Goal: Task Accomplishment & Management: Use online tool/utility

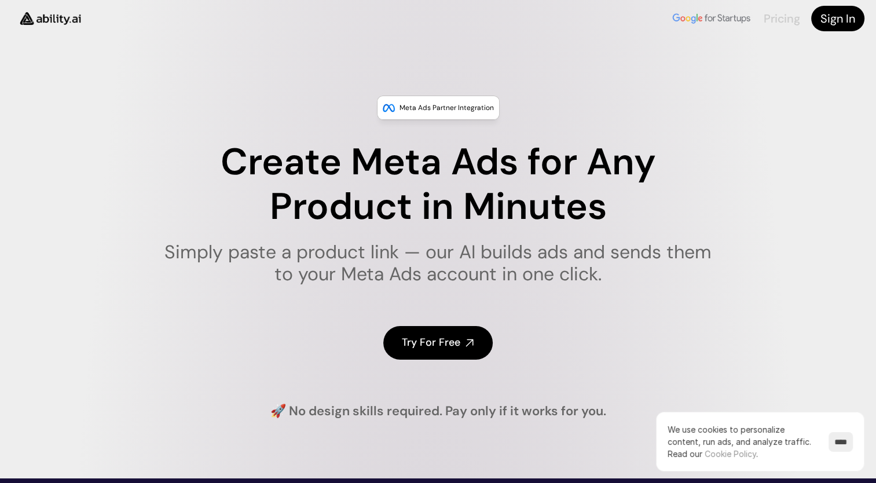
click at [776, 17] on link "Pricing" at bounding box center [781, 18] width 36 height 15
click at [439, 344] on h4 "Try For Free" at bounding box center [431, 342] width 58 height 14
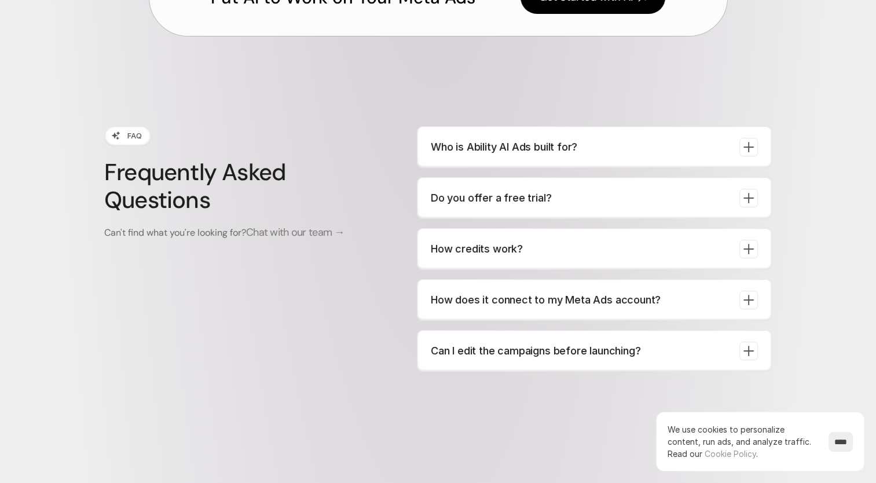
scroll to position [4316, 0]
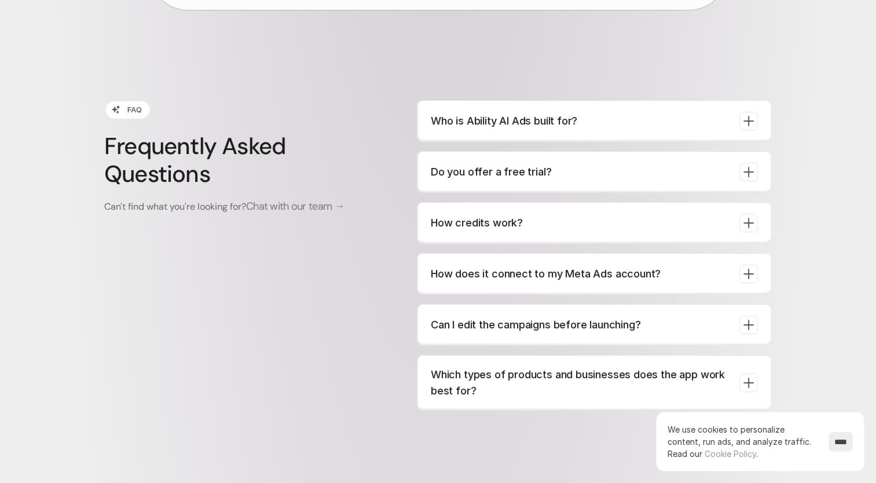
click at [752, 219] on icon at bounding box center [748, 223] width 16 height 16
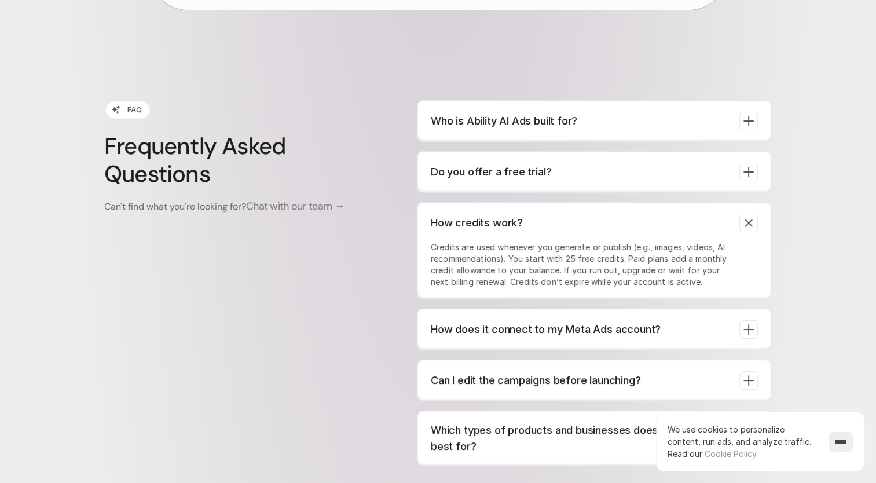
click at [752, 219] on icon at bounding box center [749, 223] width 12 height 12
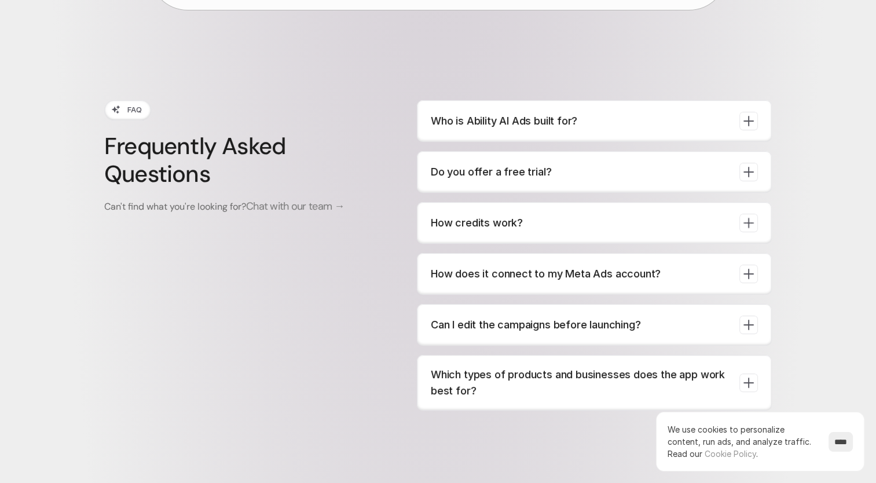
click at [750, 321] on icon at bounding box center [748, 325] width 16 height 16
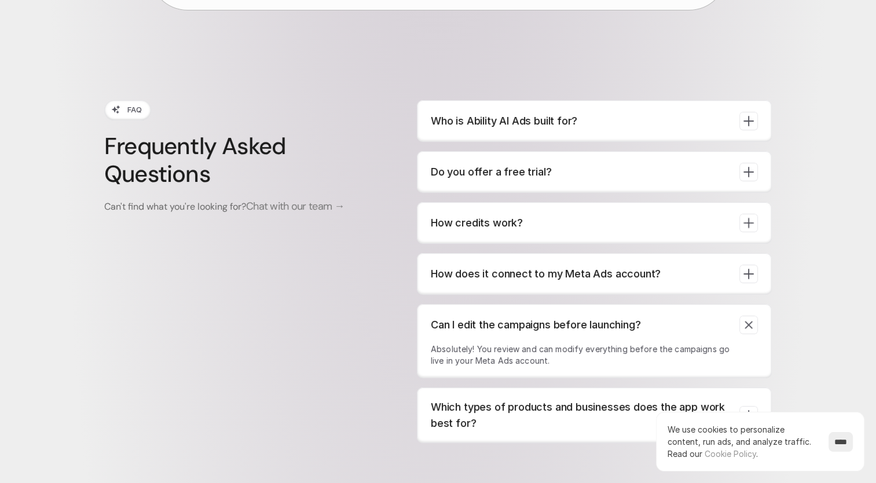
click at [750, 321] on icon at bounding box center [749, 325] width 12 height 12
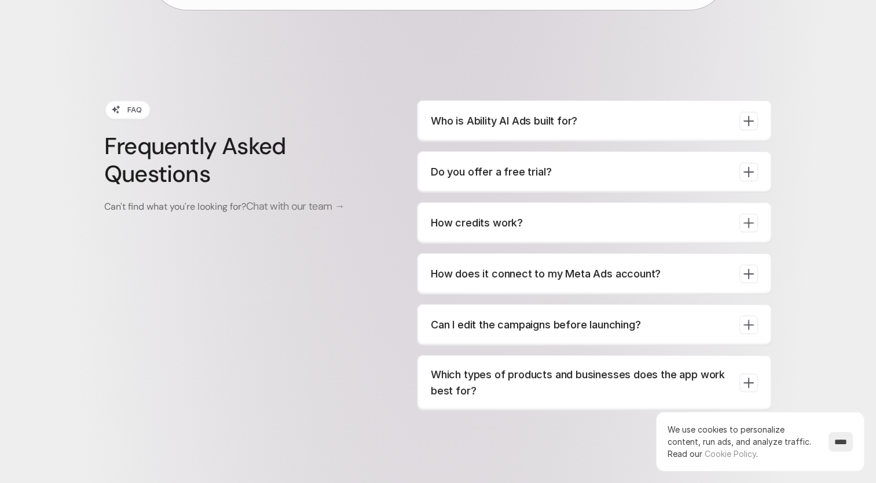
click at [748, 170] on icon at bounding box center [748, 172] width 11 height 11
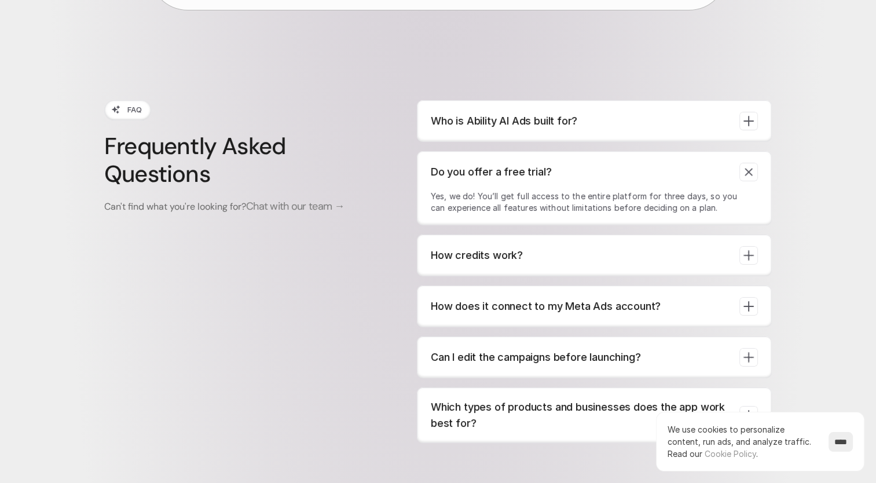
click at [748, 170] on icon at bounding box center [749, 172] width 12 height 12
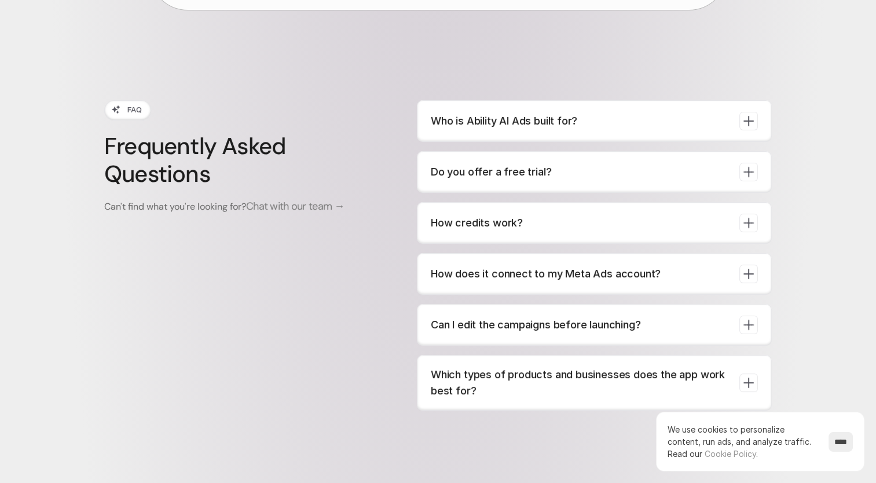
click at [748, 375] on icon at bounding box center [748, 383] width 16 height 16
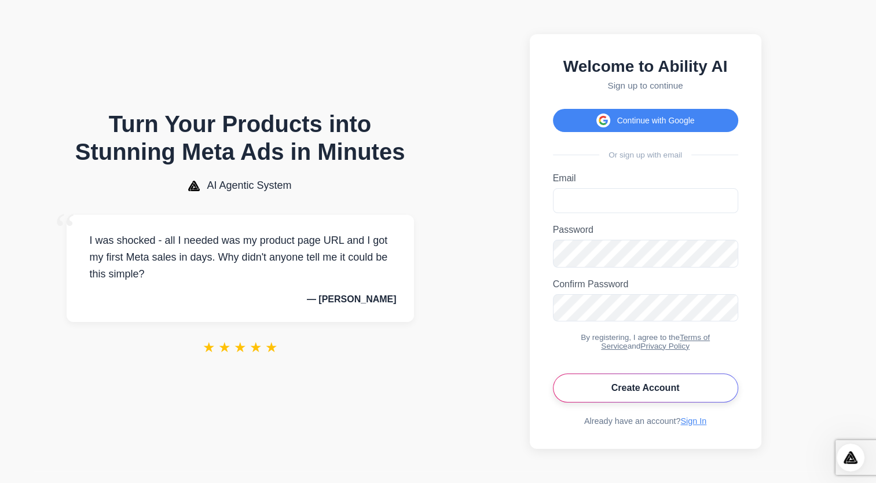
click at [648, 402] on button "Create Account" at bounding box center [645, 387] width 185 height 29
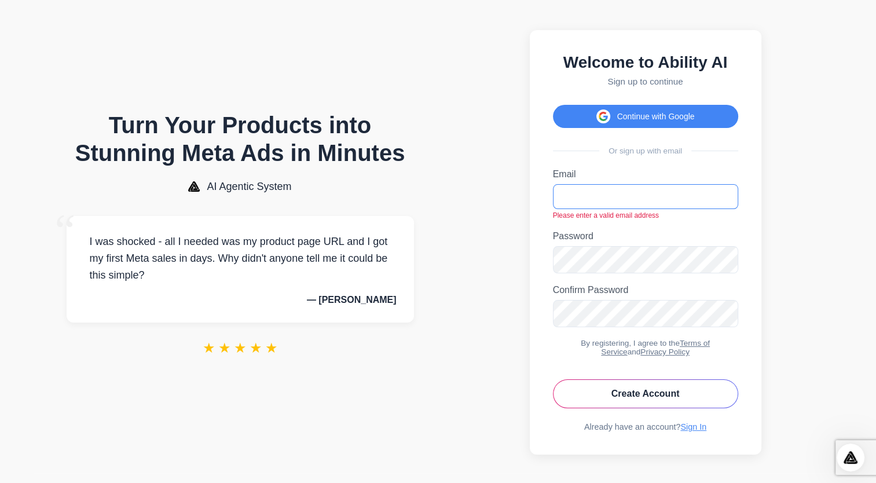
click at [602, 194] on input "Email" at bounding box center [645, 196] width 185 height 25
type input "**********"
click at [638, 405] on button "Create Account" at bounding box center [645, 393] width 185 height 29
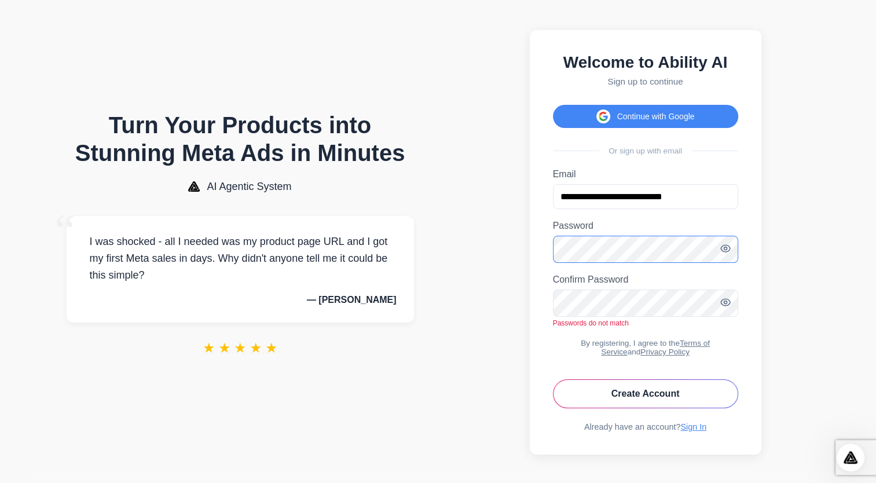
click at [484, 277] on section "**********" at bounding box center [645, 242] width 396 height 461
click at [517, 325] on section "**********" at bounding box center [645, 242] width 396 height 461
click at [630, 408] on button "Create Account" at bounding box center [645, 393] width 185 height 29
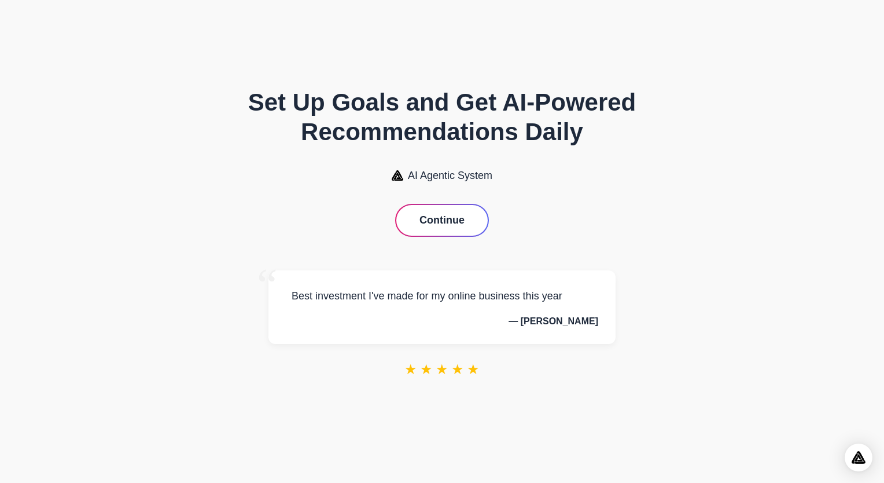
click at [450, 215] on button "Continue" at bounding box center [442, 220] width 91 height 31
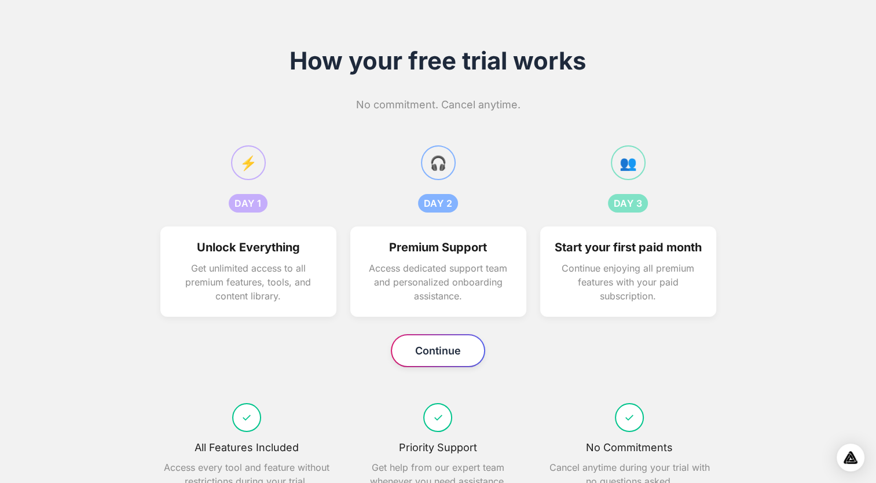
click at [436, 366] on button "Continue" at bounding box center [438, 350] width 92 height 31
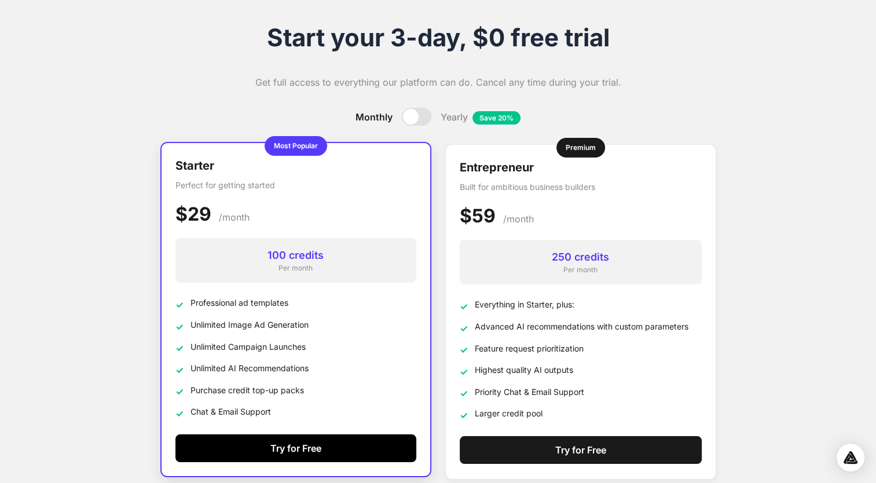
click at [348, 443] on button "Try for Free" at bounding box center [295, 448] width 241 height 28
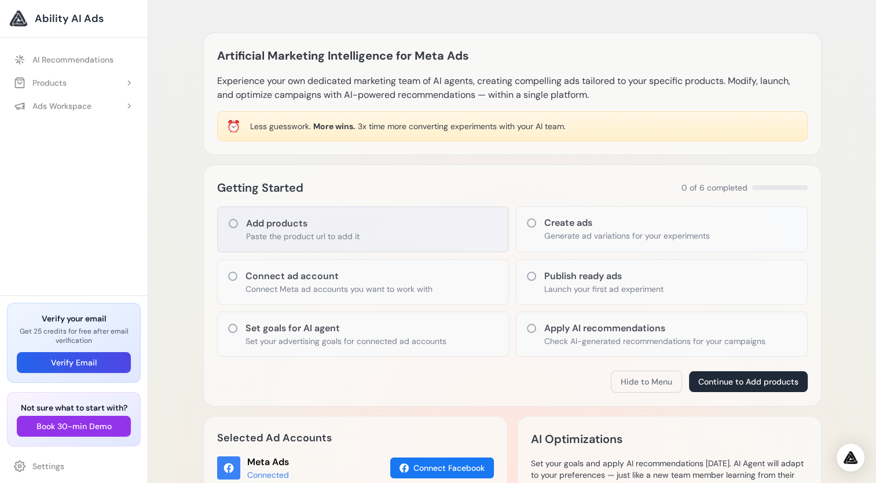
click at [234, 218] on icon at bounding box center [233, 224] width 12 height 12
click at [234, 223] on icon at bounding box center [233, 224] width 12 height 12
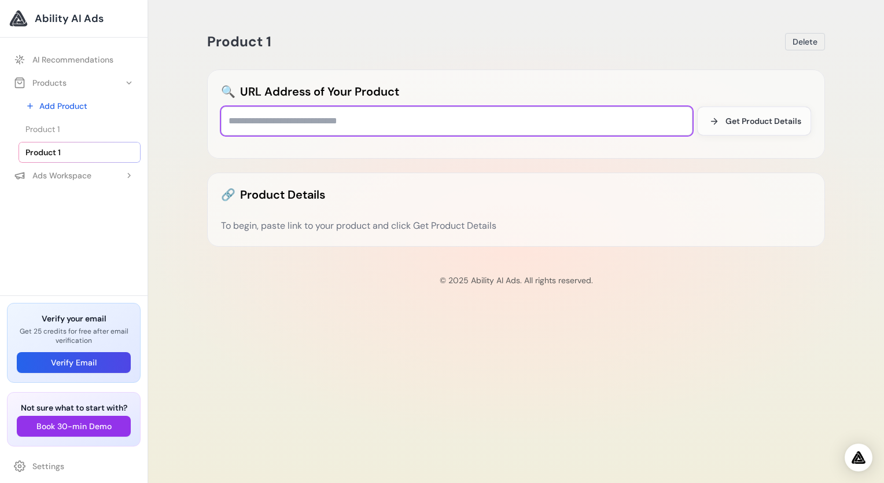
click at [323, 118] on input "text" at bounding box center [457, 121] width 472 height 29
paste input "**********"
type input "**********"
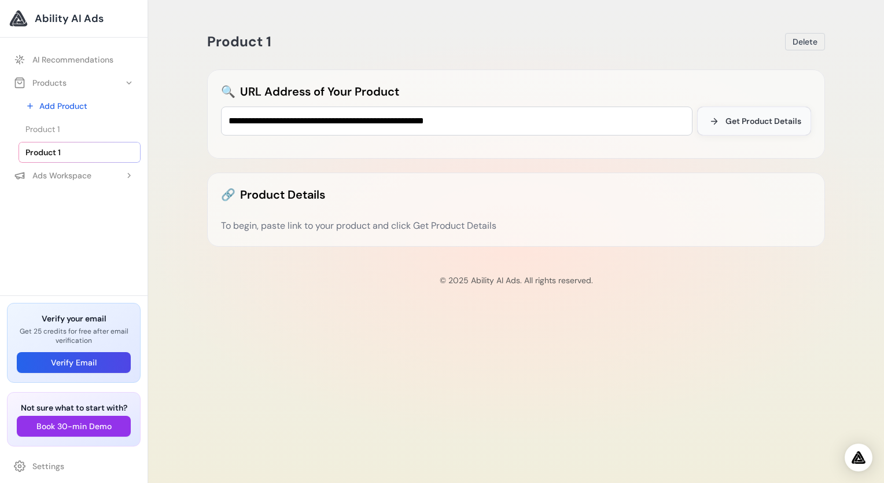
click at [755, 113] on button "Get Product Details" at bounding box center [755, 121] width 114 height 29
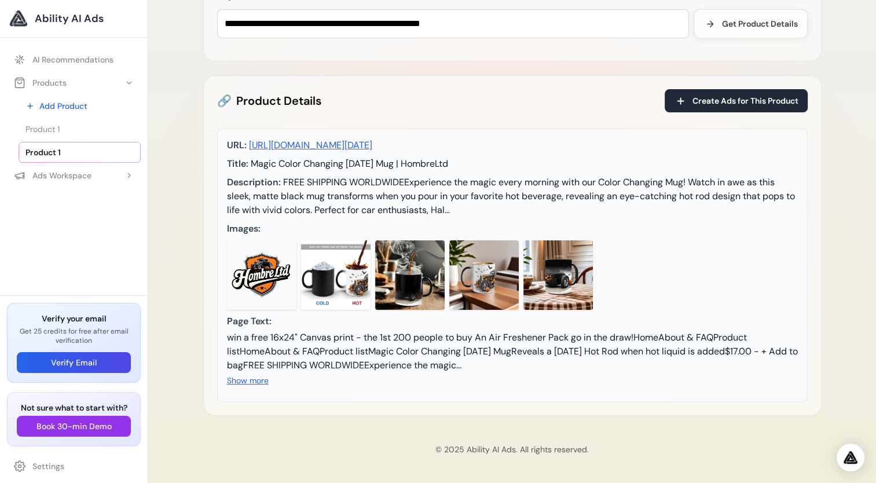
scroll to position [118, 0]
click at [403, 176] on span "FREE SHIPPING WORLDWIDEExperience the magic every morning with our Color Changi…" at bounding box center [511, 196] width 568 height 40
click at [402, 176] on span "FREE SHIPPING WORLDWIDEExperience the magic every morning with our Color Changi…" at bounding box center [511, 196] width 568 height 40
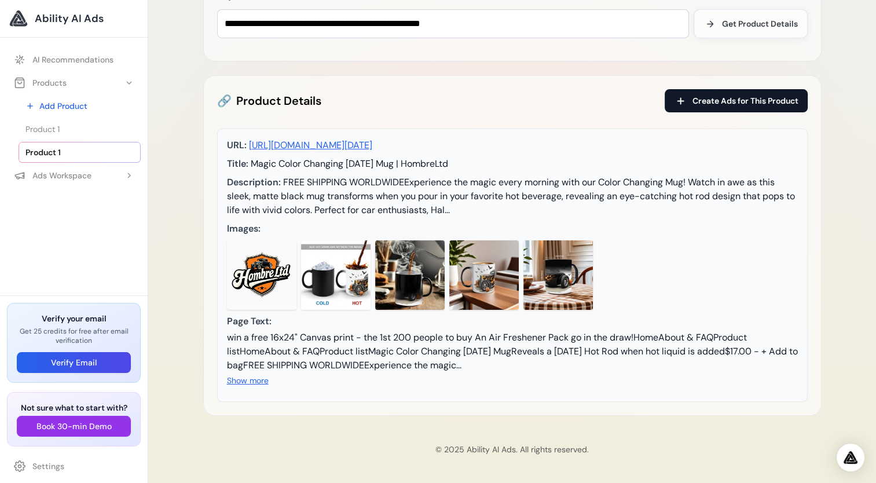
click at [714, 95] on span "Create Ads for This Product" at bounding box center [745, 101] width 106 height 12
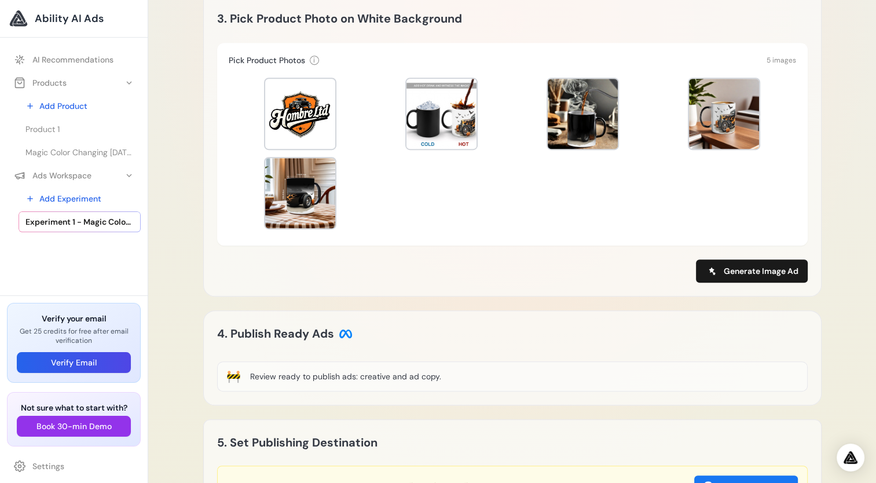
scroll to position [648, 0]
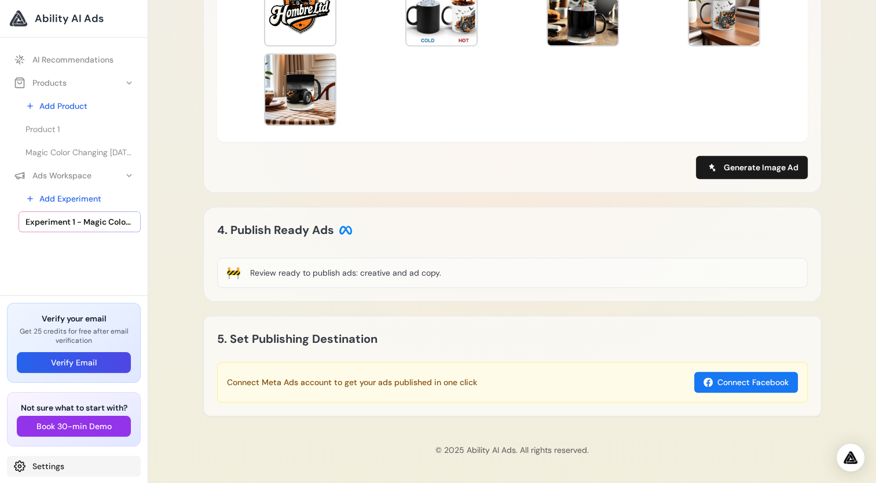
click at [48, 464] on link "Settings" at bounding box center [74, 466] width 134 height 21
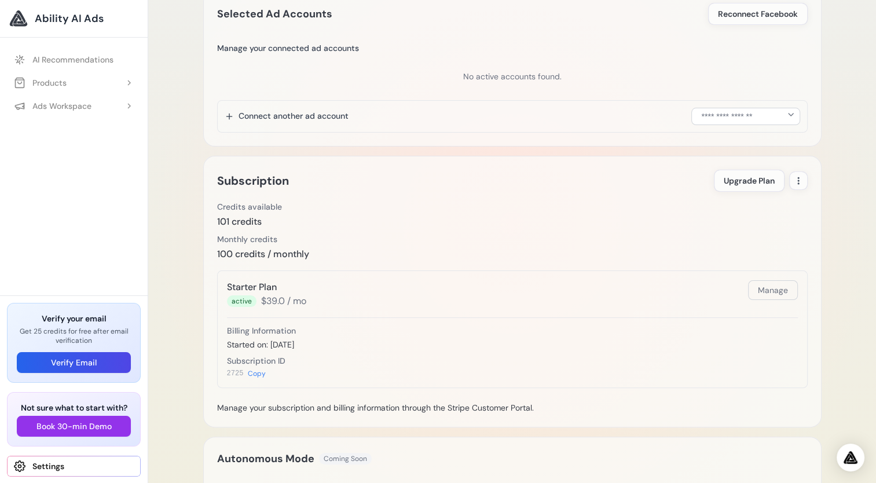
scroll to position [220, 0]
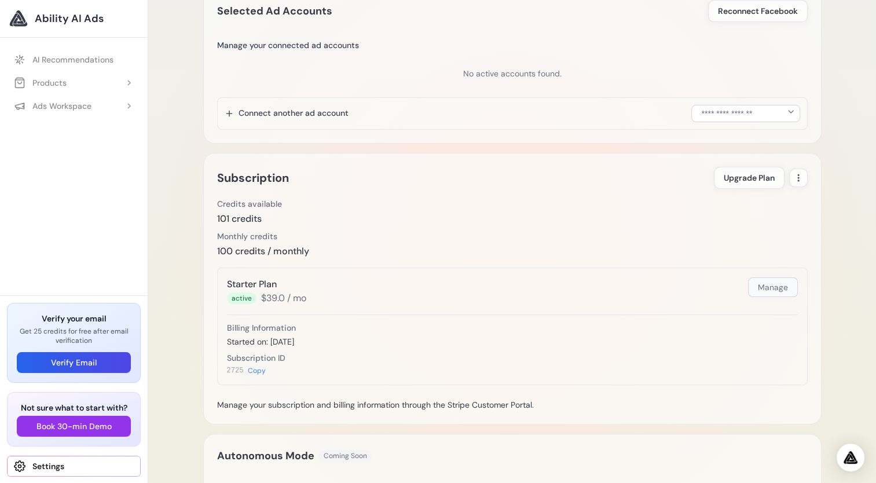
click at [773, 283] on button "Manage" at bounding box center [773, 287] width 50 height 20
